Goal: Entertainment & Leisure: Consume media (video, audio)

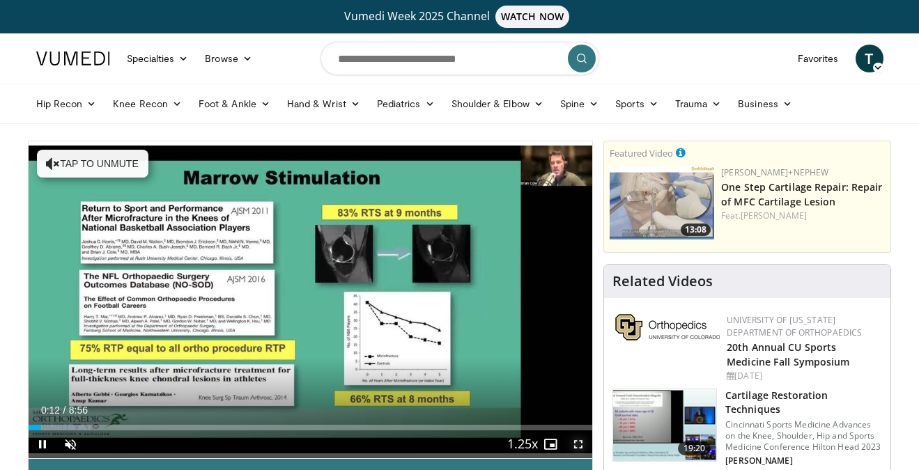
click at [577, 440] on span "Video Player" at bounding box center [578, 445] width 28 height 28
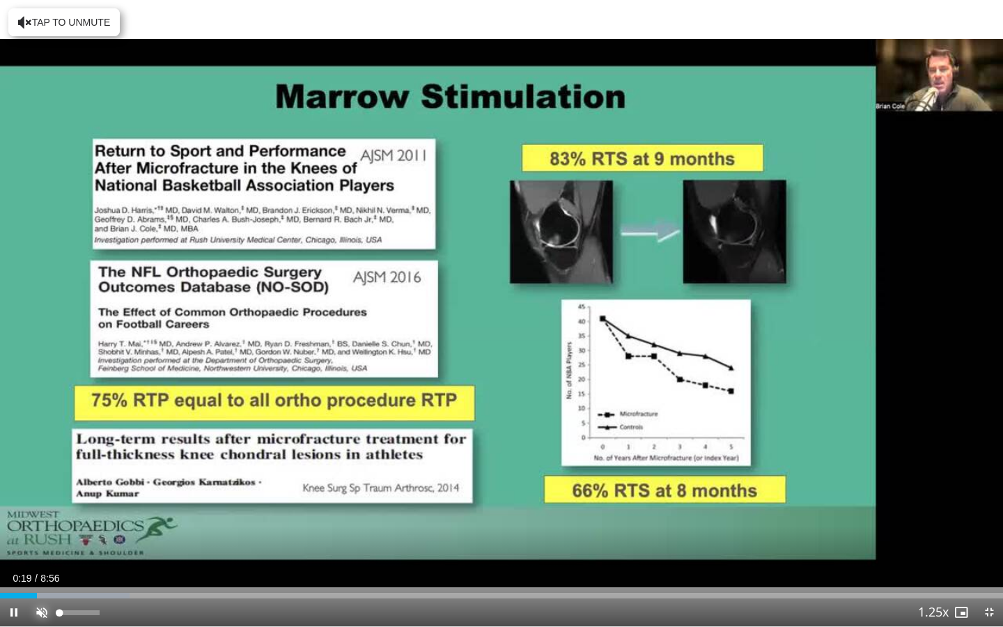
click at [43, 470] on span "Video Player" at bounding box center [42, 612] width 28 height 28
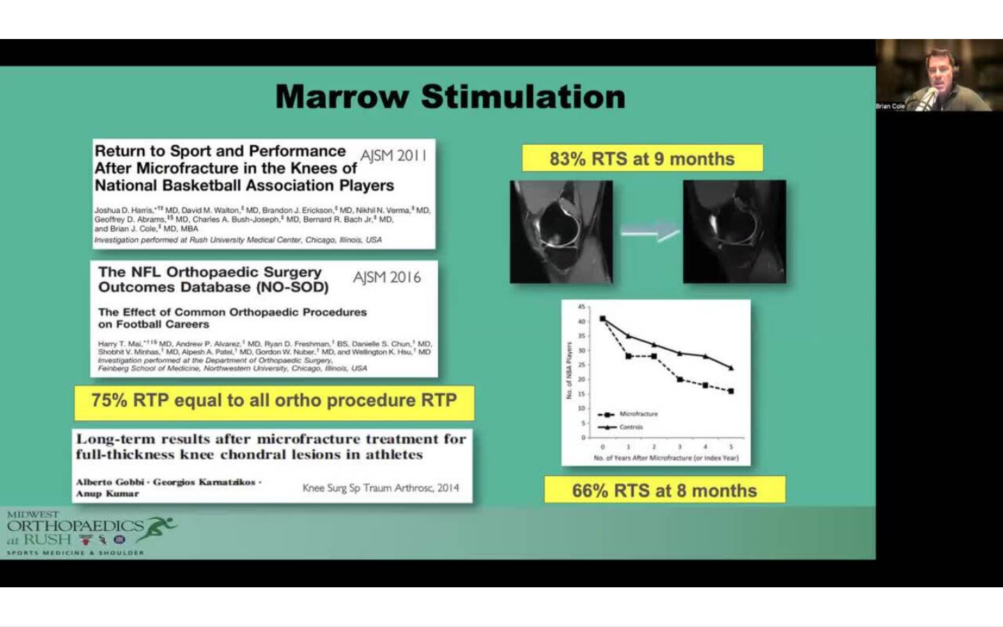
click at [493, 306] on div "10 seconds Tap to unmute" at bounding box center [501, 313] width 1003 height 626
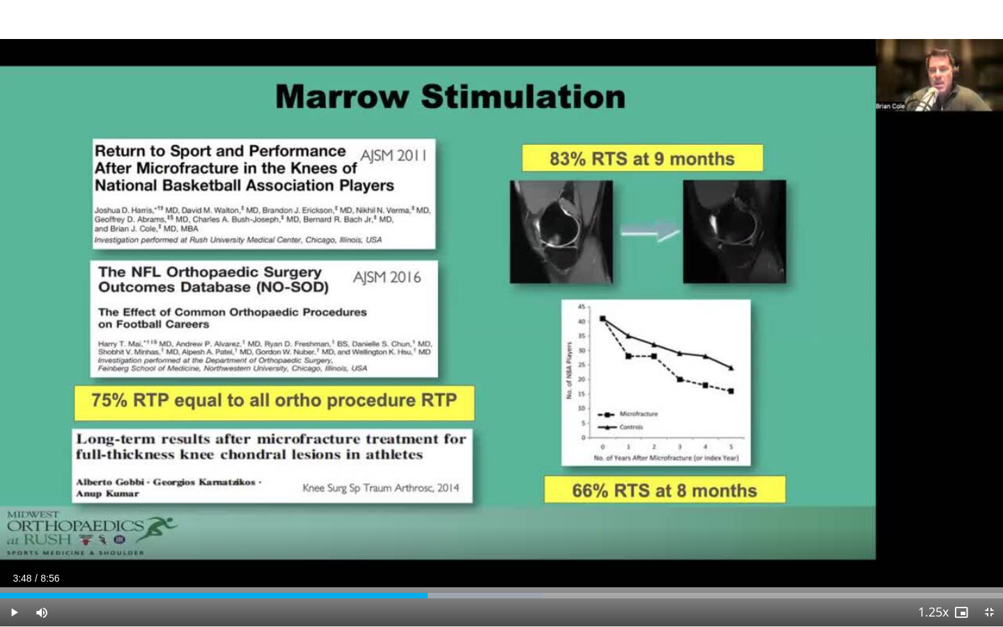
click at [546, 125] on div "10 seconds Tap to unmute" at bounding box center [501, 313] width 1003 height 626
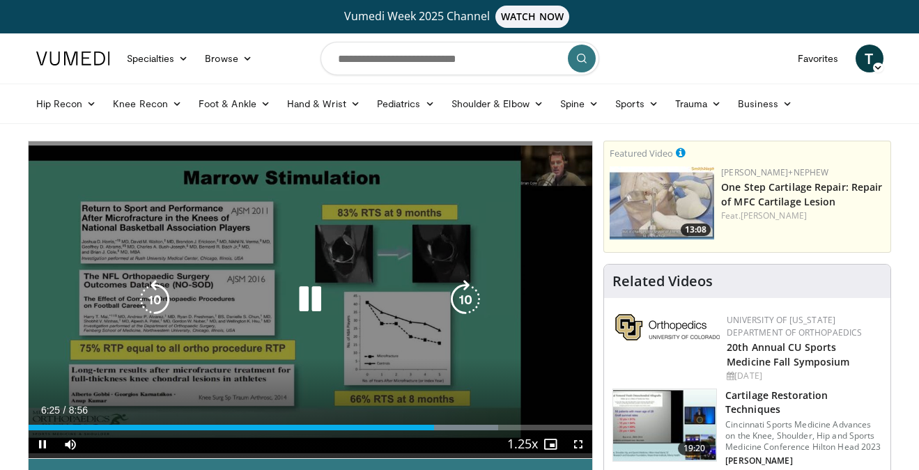
click at [422, 238] on div "10 seconds Tap to unmute" at bounding box center [311, 299] width 564 height 317
